Goal: Task Accomplishment & Management: Complete application form

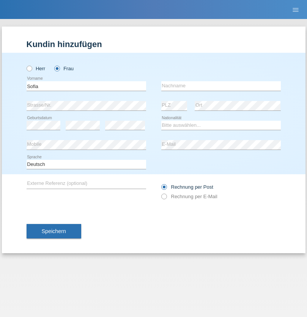
type input "Sofia"
click at [221, 86] on input "text" at bounding box center [221, 85] width 120 height 9
type input "Dias"
select select "PT"
select select "C"
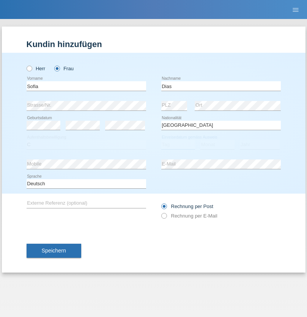
select select "12"
select select "10"
select select "1983"
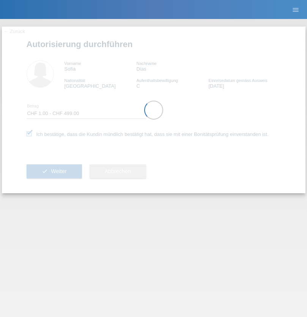
select select "1"
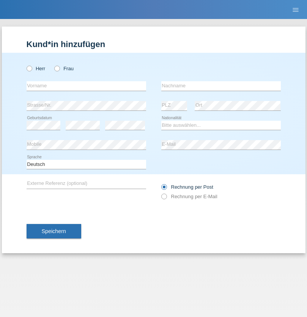
radio input "true"
click at [86, 86] on input "text" at bounding box center [87, 85] width 120 height 9
type input "Natpakhan"
click at [221, 86] on input "text" at bounding box center [221, 85] width 120 height 9
type input "Khaotong"
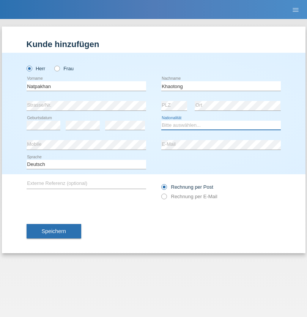
select select "TH"
select select "C"
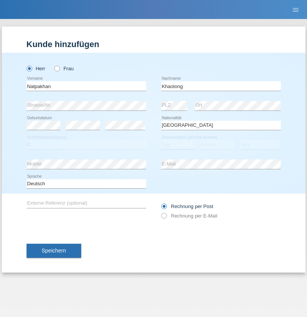
select select "05"
select select "07"
select select "2009"
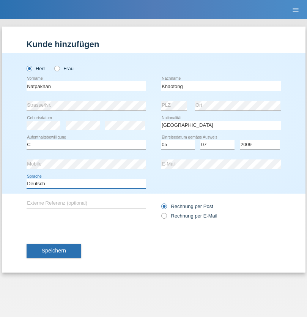
select select "en"
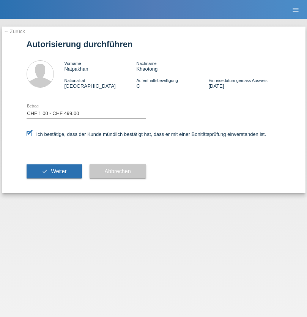
select select "1"
click at [54, 171] on span "Weiter" at bounding box center [59, 171] width 16 height 6
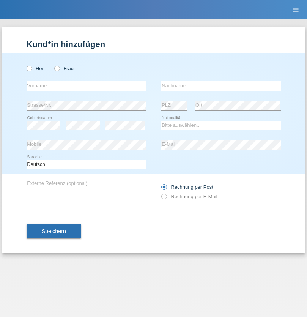
radio input "true"
click at [86, 86] on input "text" at bounding box center [87, 85] width 120 height 9
type input "Tessaro"
click at [221, 86] on input "text" at bounding box center [221, 85] width 120 height 9
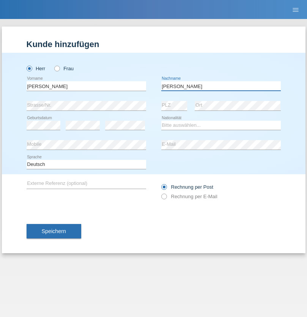
type input "Tessaro"
select select "CH"
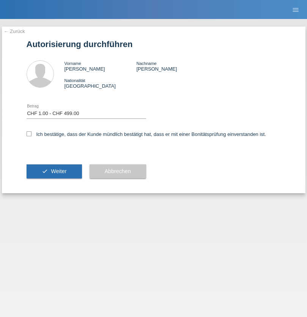
select select "1"
checkbox input "true"
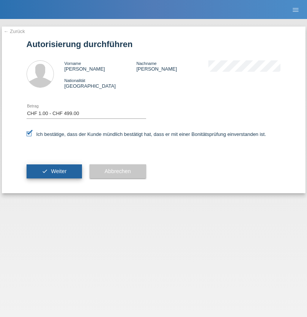
click at [54, 171] on span "Weiter" at bounding box center [59, 171] width 16 height 6
